Goal: Communication & Community: Answer question/provide support

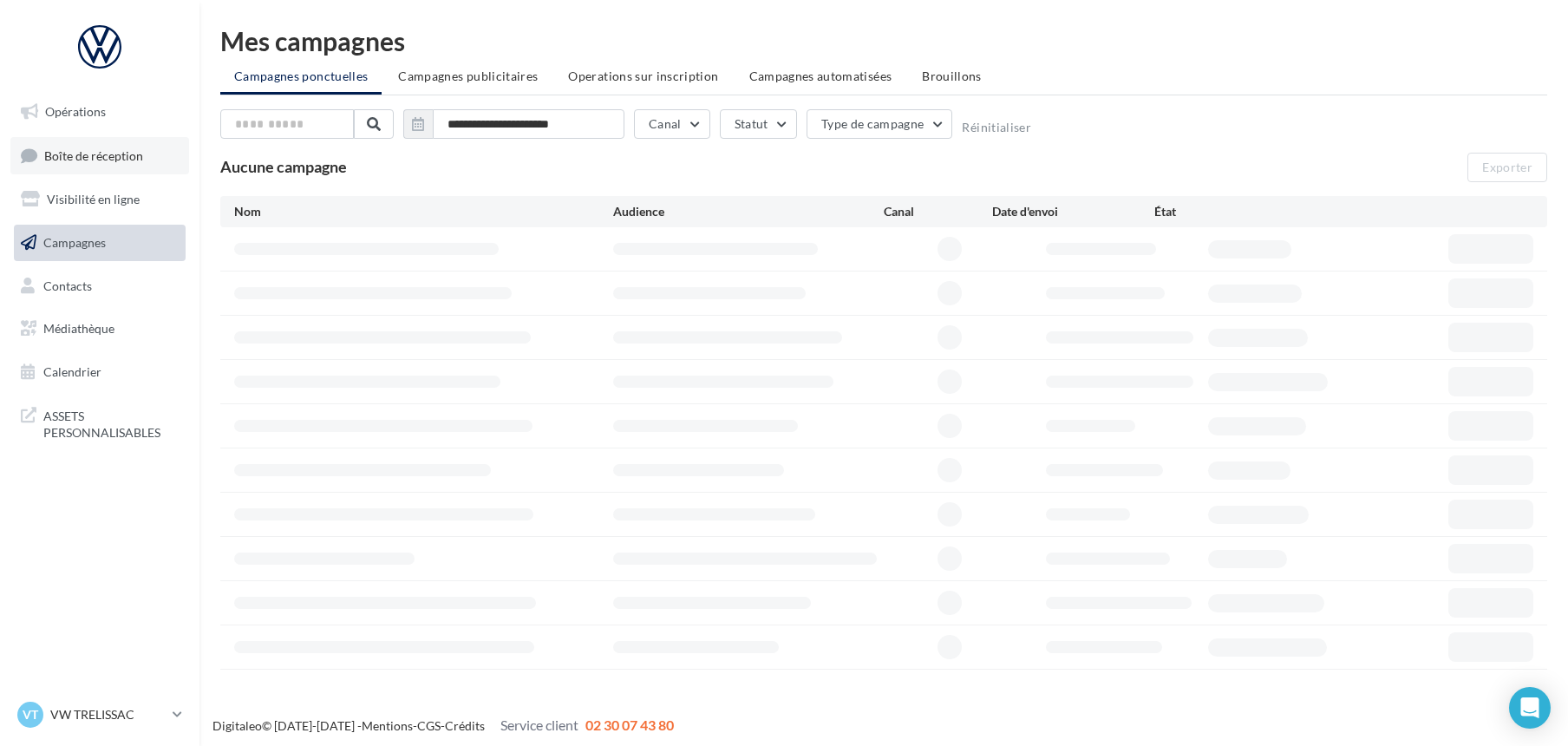
click at [81, 154] on span "Boîte de réception" at bounding box center [94, 155] width 99 height 14
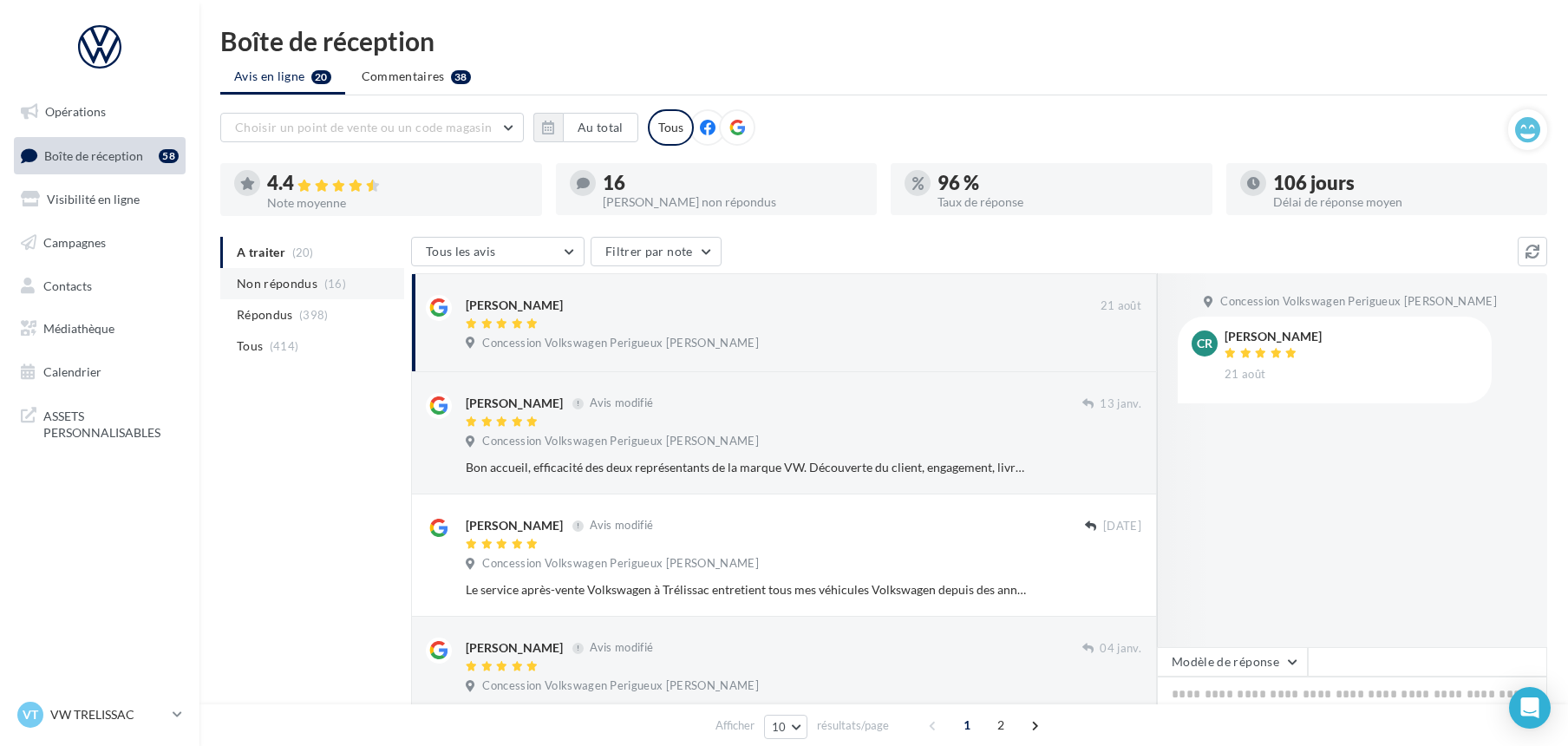
click at [292, 282] on span "Non répondus" at bounding box center [277, 283] width 81 height 17
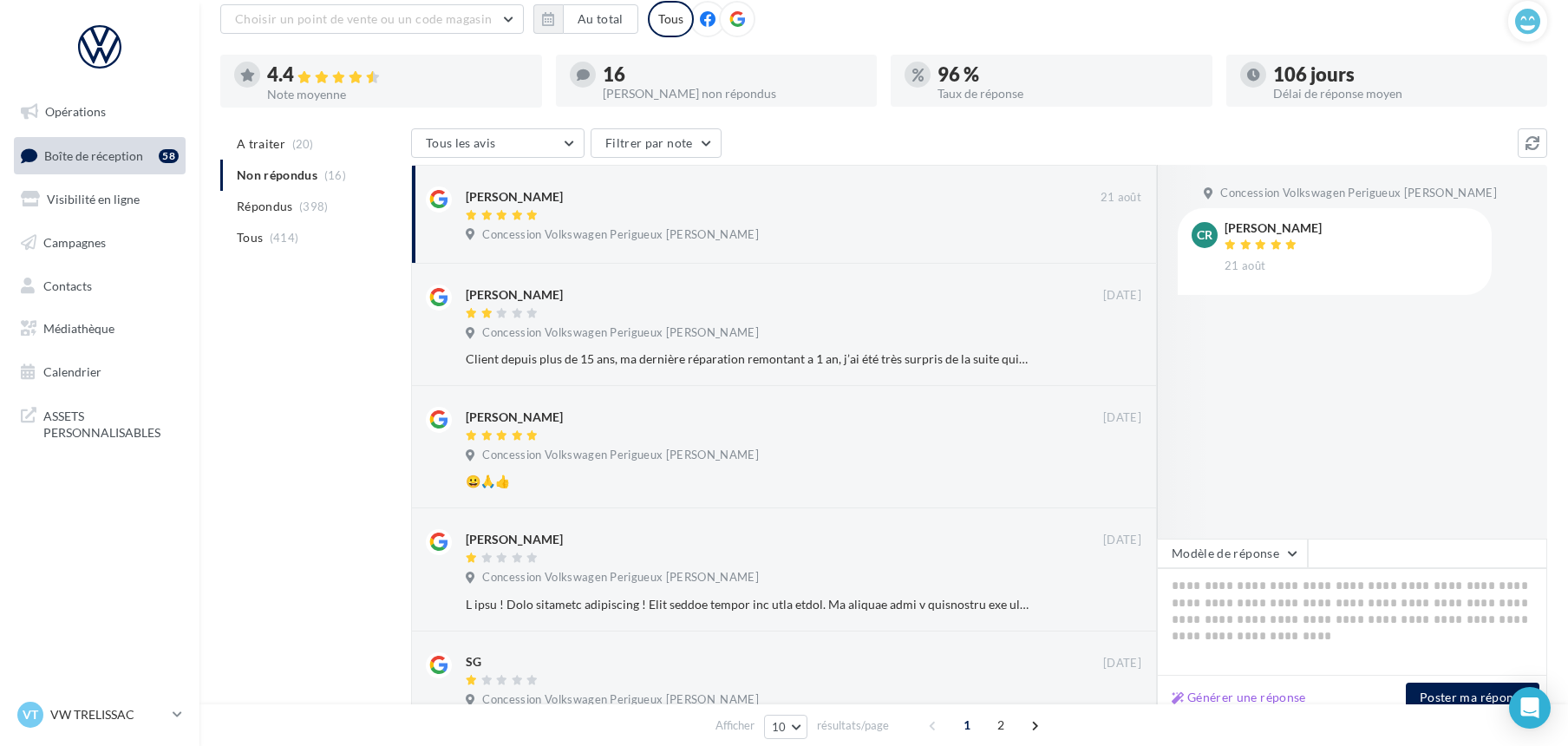
scroll to position [115, 0]
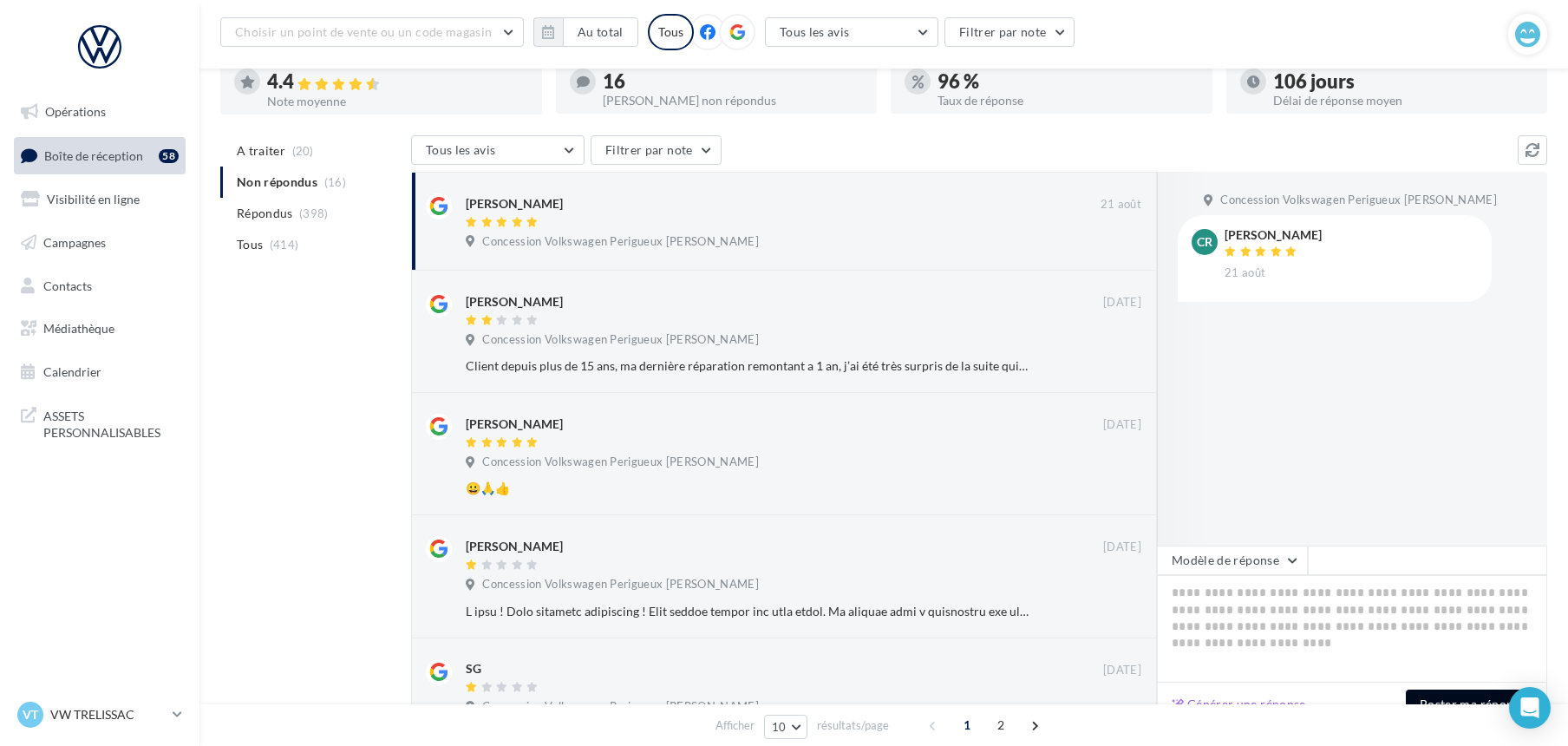
click at [1434, 700] on button "Poster ma réponse" at bounding box center [1473, 704] width 134 height 30
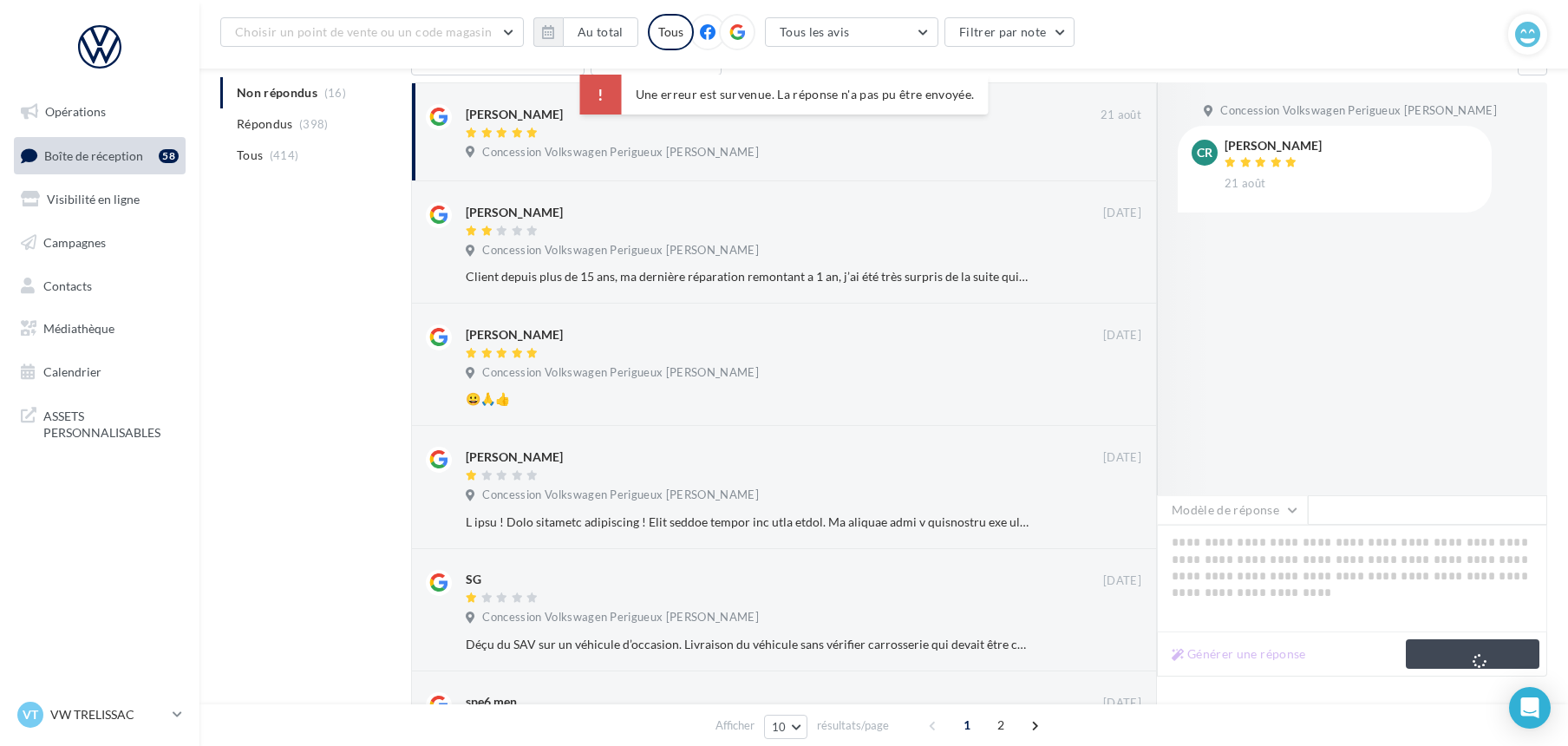
scroll to position [231, 0]
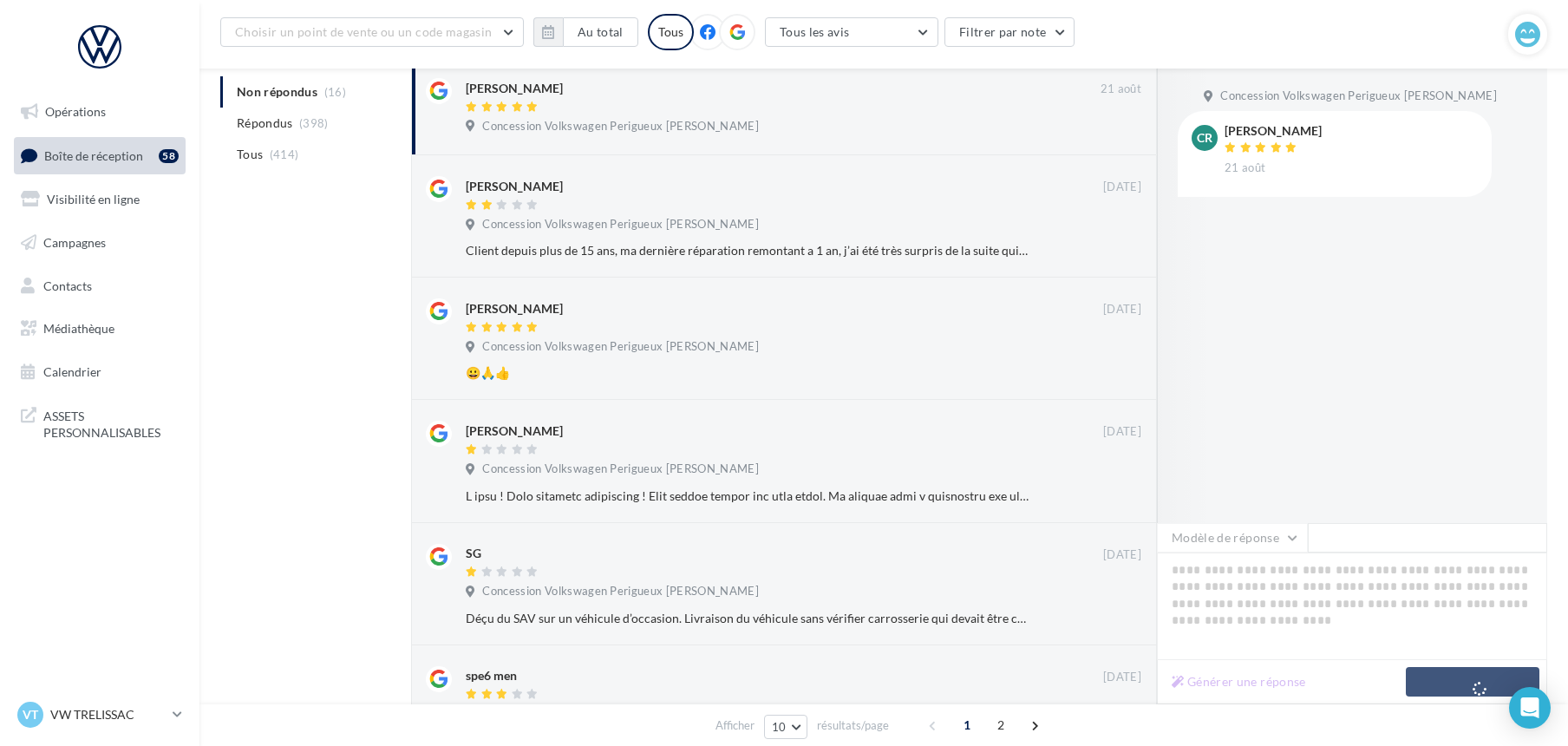
click at [1415, 676] on div "Générer une réponse Poster ma réponse" at bounding box center [1352, 682] width 390 height 44
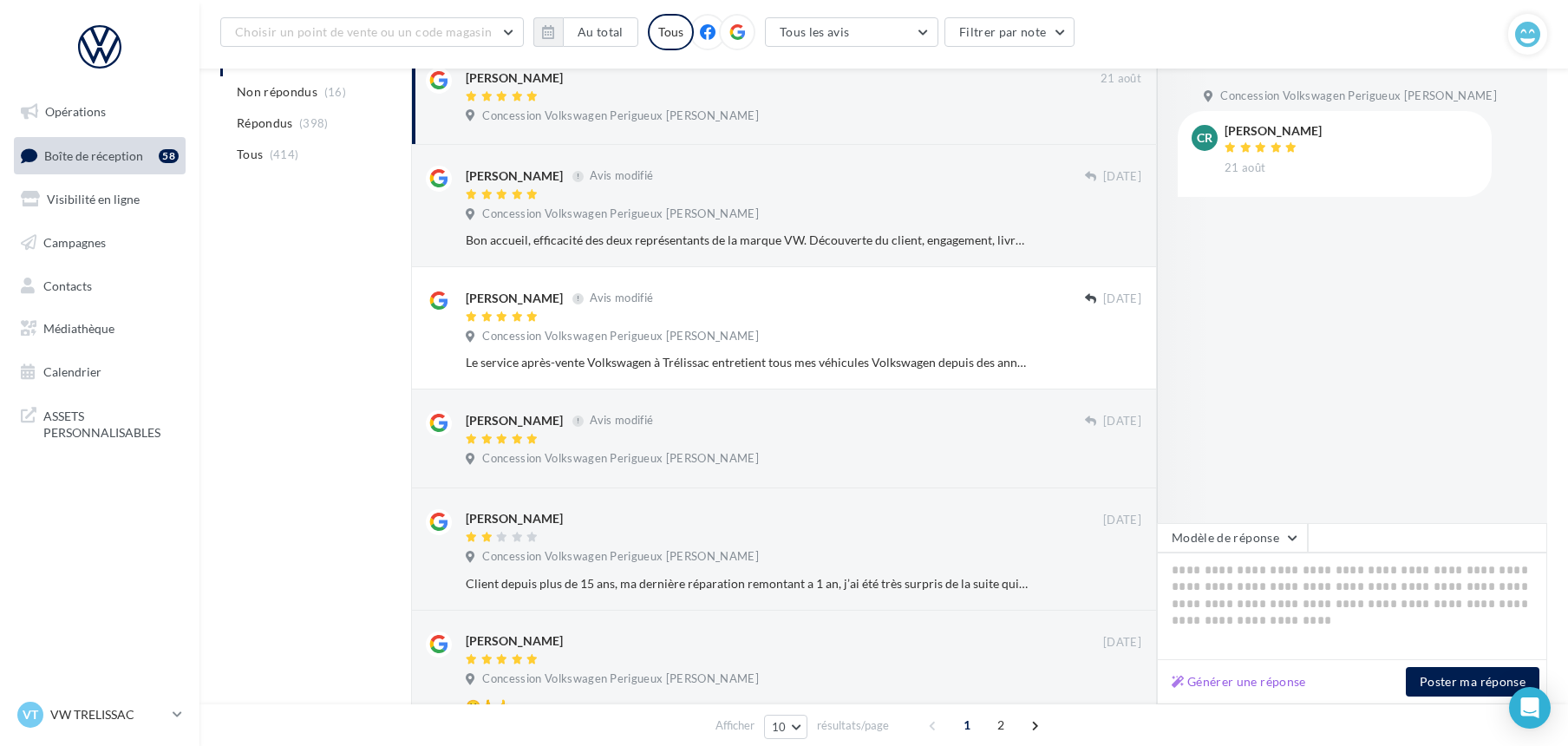
scroll to position [394, 0]
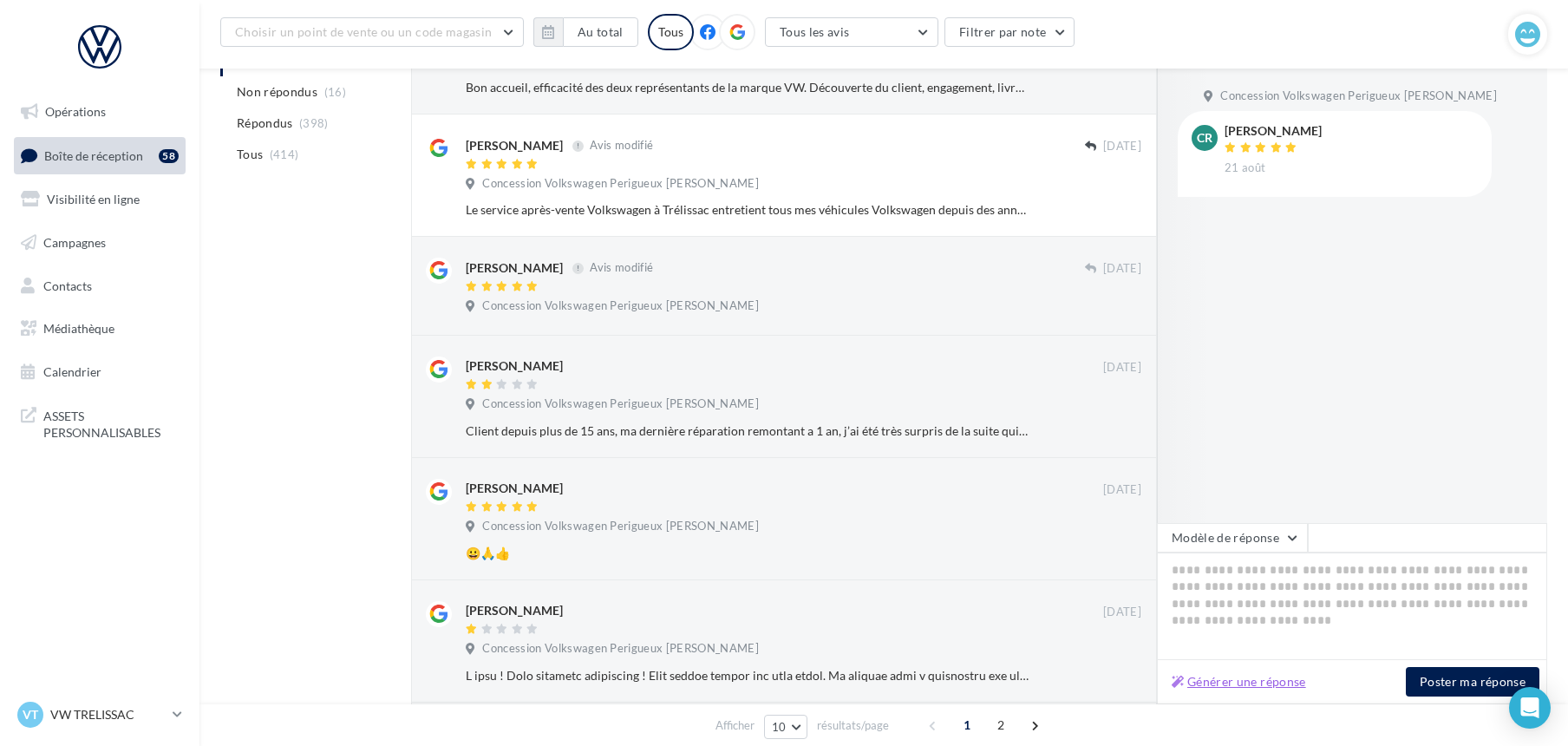
click at [1272, 684] on button "Générer une réponse" at bounding box center [1239, 682] width 148 height 21
type textarea "**********"
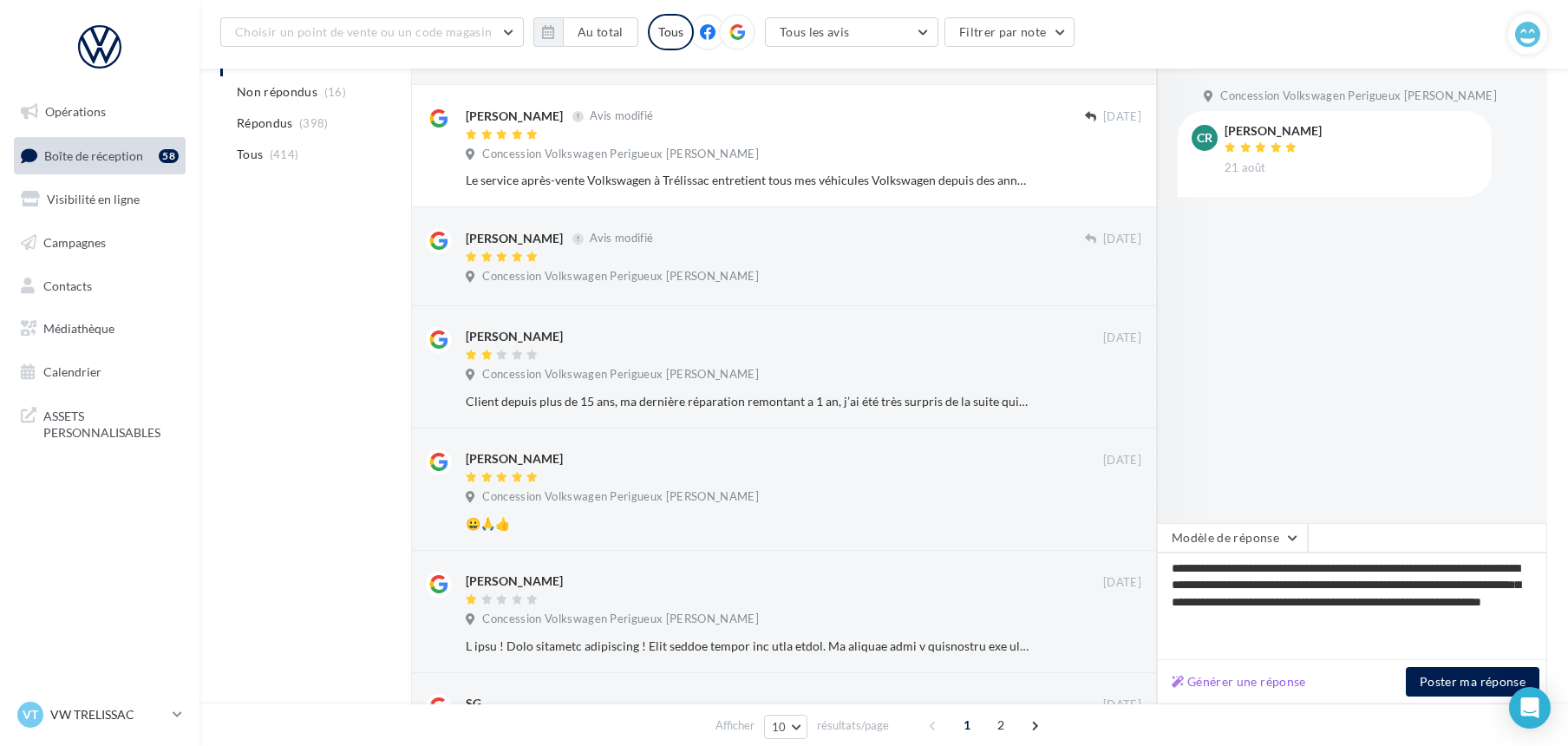
scroll to position [432, 0]
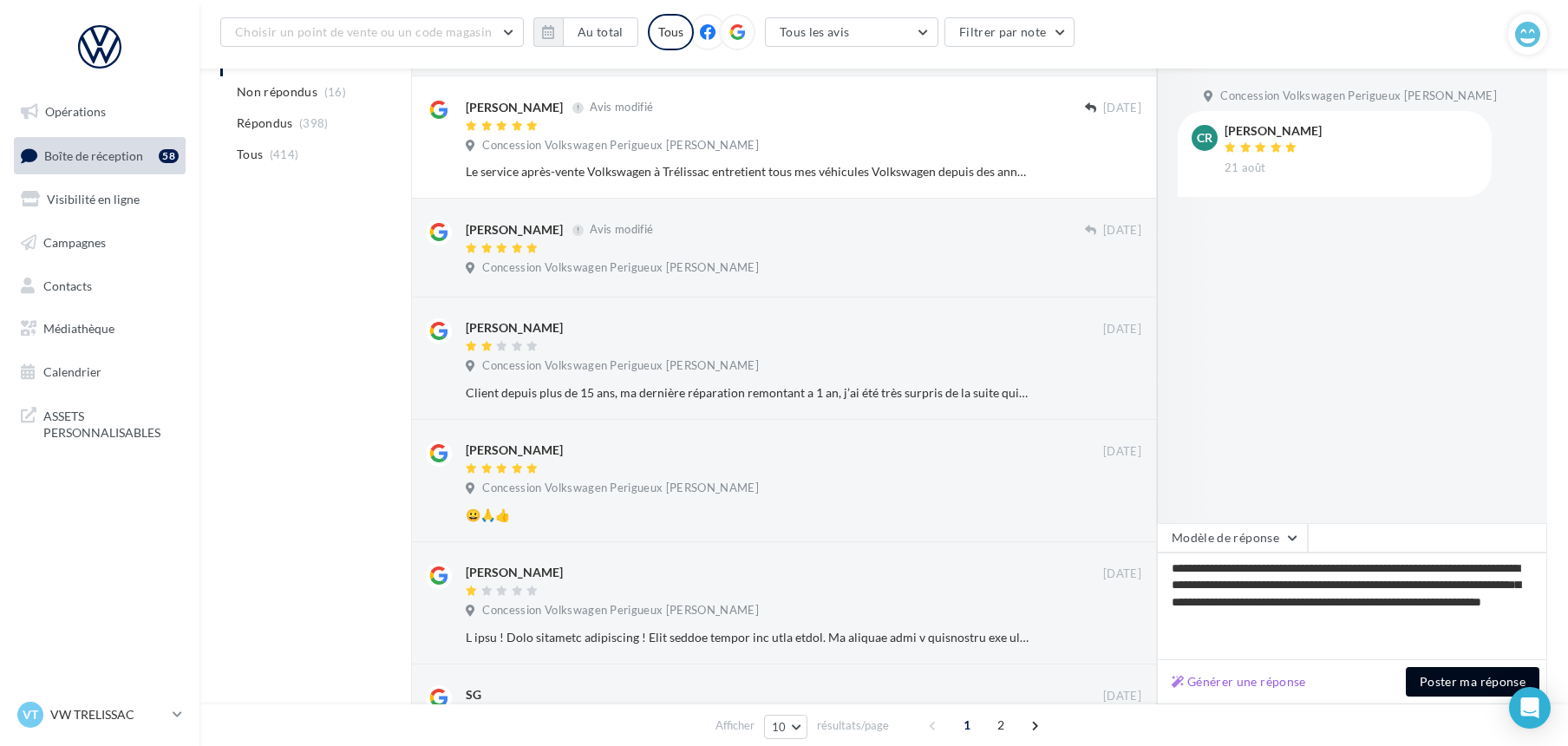
click at [1462, 685] on button "Poster ma réponse" at bounding box center [1473, 681] width 134 height 30
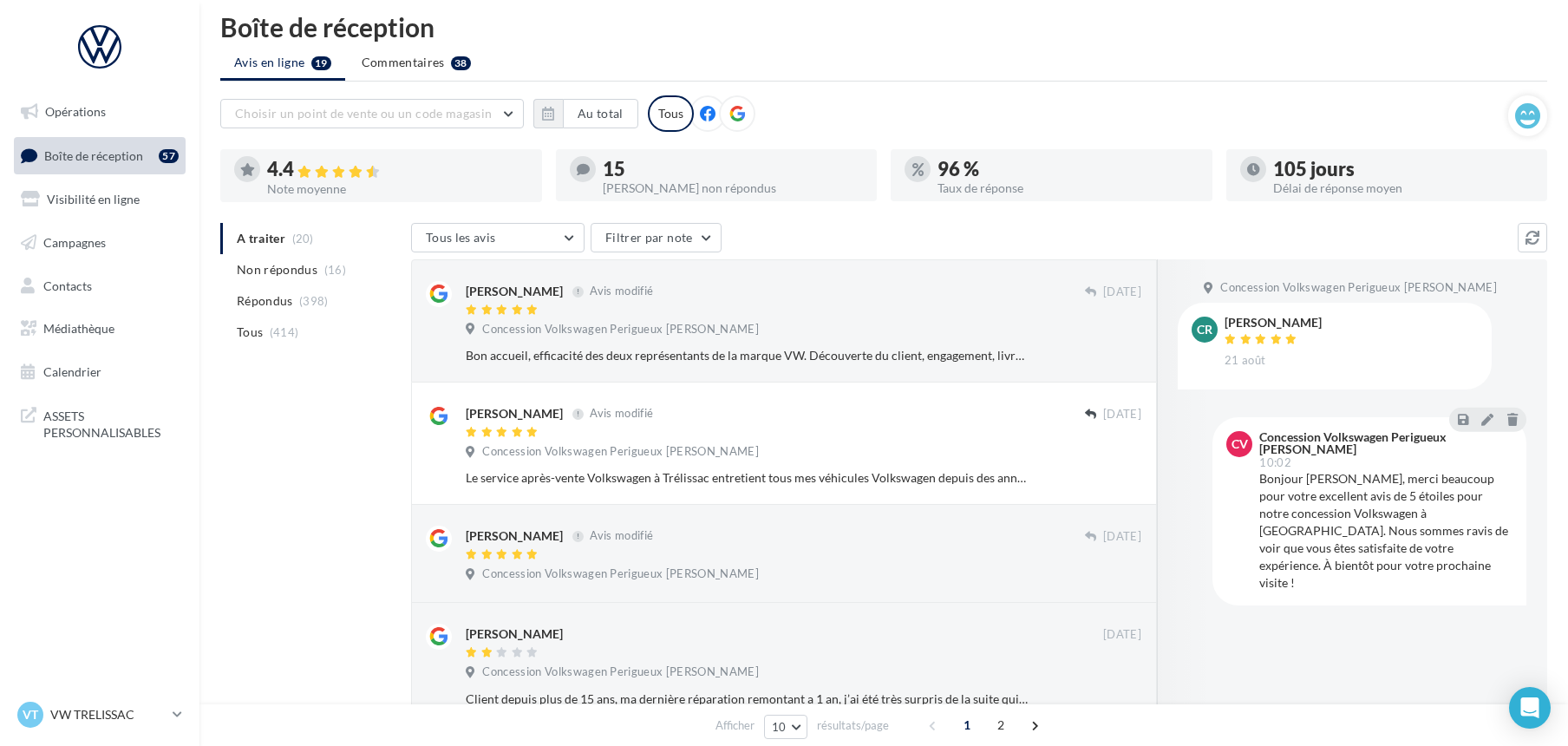
scroll to position [0, 0]
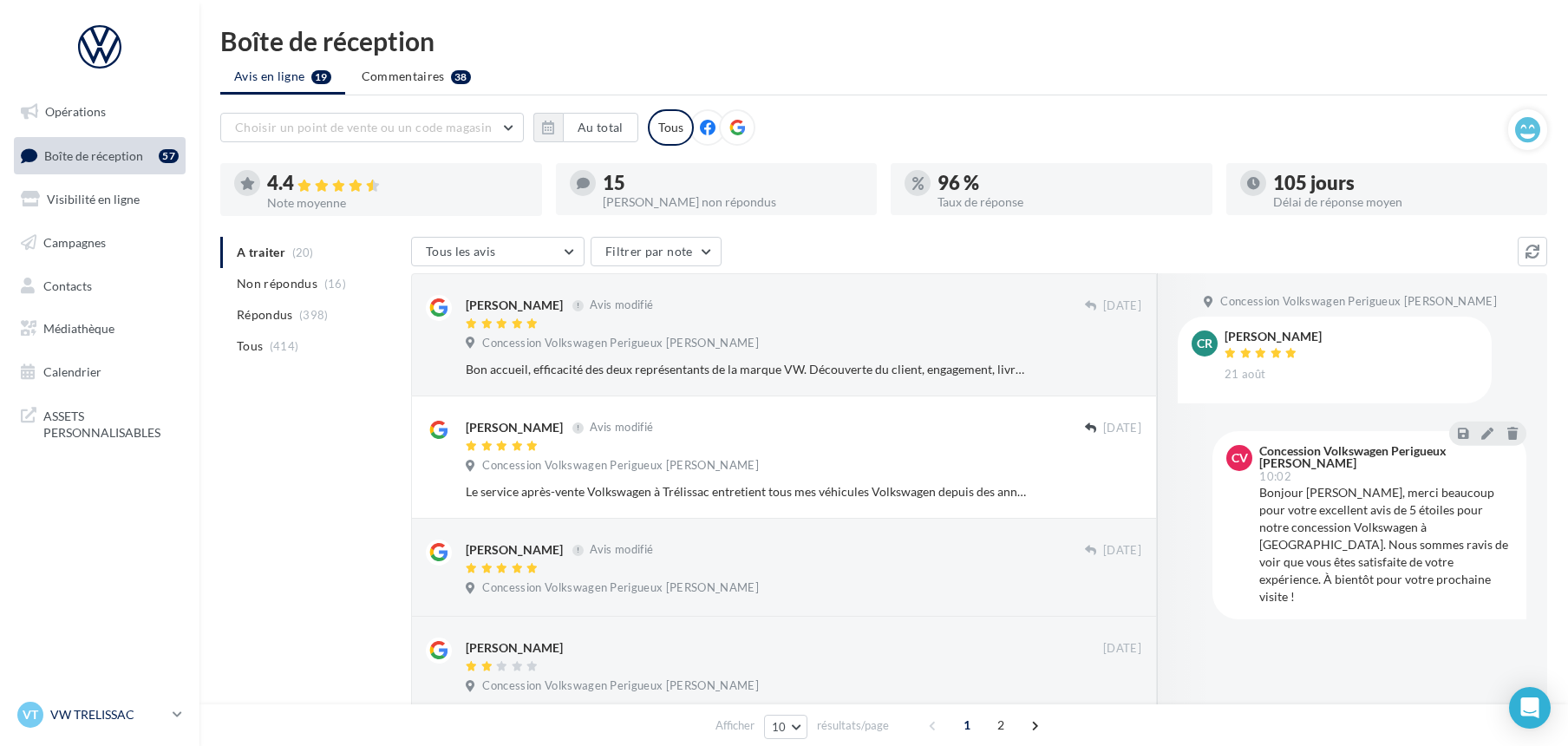
click at [85, 712] on p "VW TRELISSAC" at bounding box center [108, 715] width 115 height 17
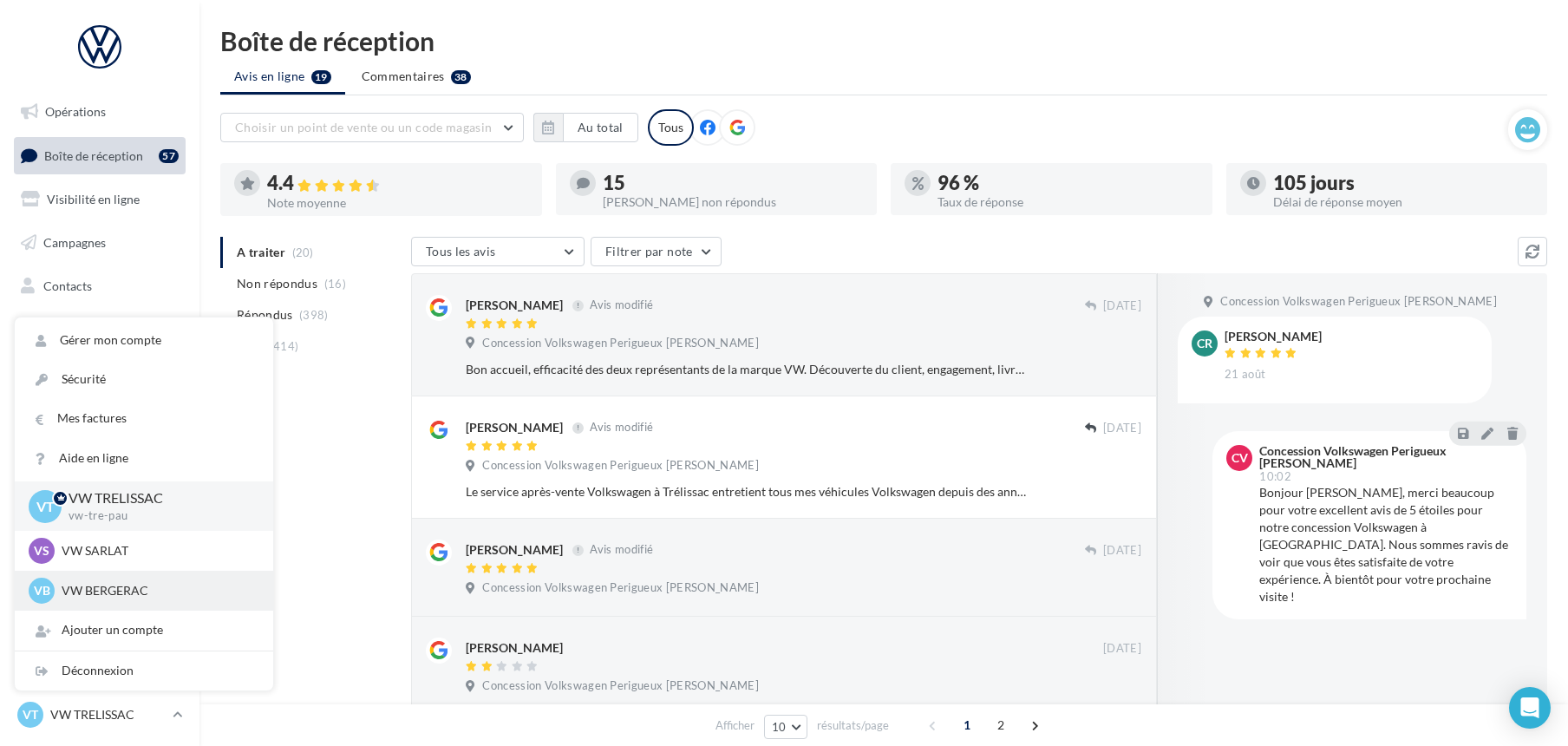
click at [112, 583] on p "VW BERGERAC" at bounding box center [157, 591] width 191 height 17
